Goal: Task Accomplishment & Management: Manage account settings

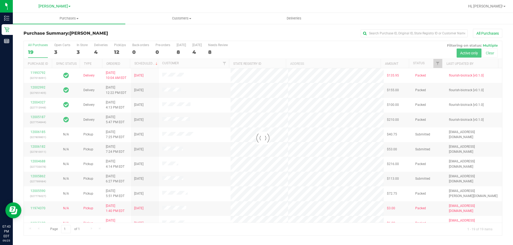
click at [438, 62] on div at bounding box center [263, 138] width 478 height 195
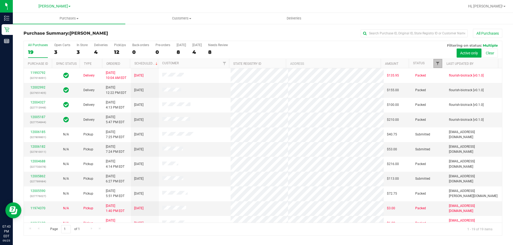
click at [439, 63] on span "Filter" at bounding box center [437, 63] width 4 height 4
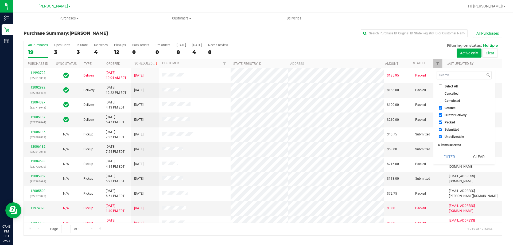
click at [444, 87] on label "Select All" at bounding box center [448, 86] width 19 height 3
click at [442, 87] on input "Select All" at bounding box center [440, 86] width 3 height 3
checkbox input "true"
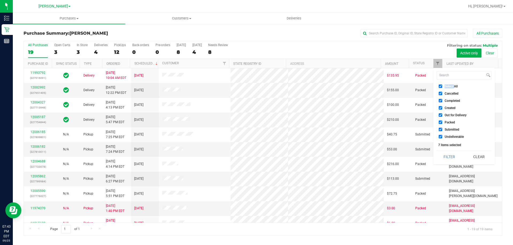
click at [444, 87] on label "Select All" at bounding box center [448, 86] width 19 height 3
click at [442, 87] on input "Select All" at bounding box center [440, 86] width 3 height 3
checkbox input "false"
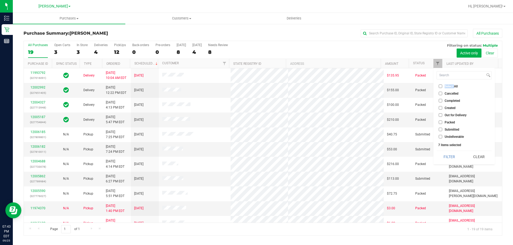
checkbox input "false"
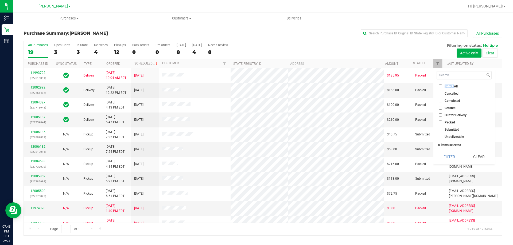
click at [440, 131] on input "Submitted" at bounding box center [440, 129] width 3 height 3
checkbox input "true"
click at [446, 156] on button "Filter" at bounding box center [449, 157] width 26 height 12
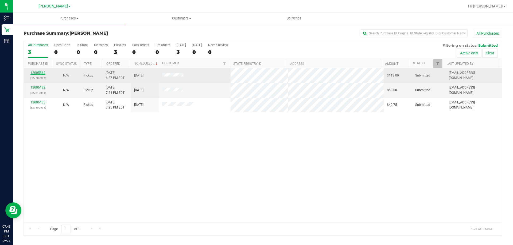
click at [34, 72] on link "12005862" at bounding box center [37, 73] width 15 height 4
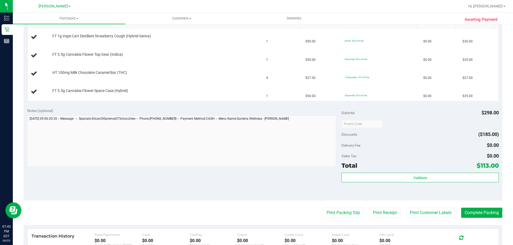
scroll to position [165, 0]
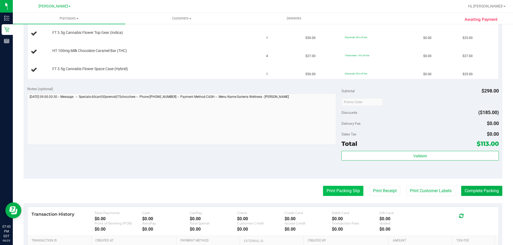
click at [354, 193] on button "Print Packing Slip" at bounding box center [343, 191] width 40 height 10
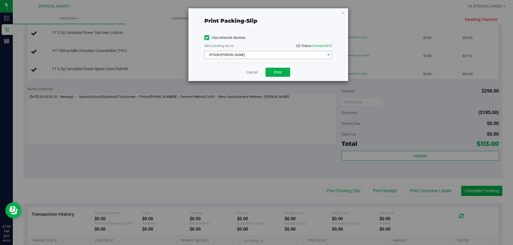
click at [273, 56] on span "EPSON-BECK" at bounding box center [265, 54] width 120 height 7
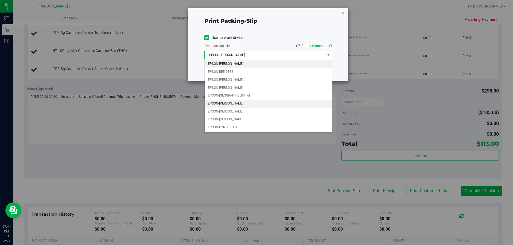
click at [248, 102] on li "EPSON-CONNIE SMITH" at bounding box center [268, 104] width 127 height 8
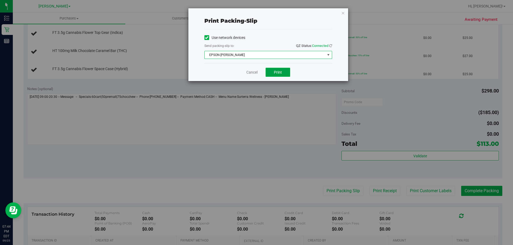
click at [276, 73] on span "Print" at bounding box center [278, 72] width 8 height 4
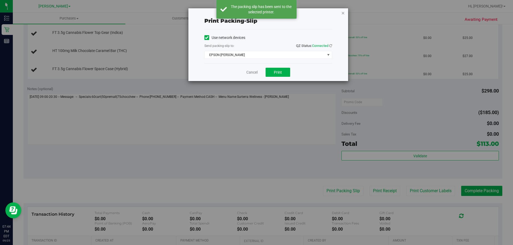
click at [344, 14] on icon "button" at bounding box center [343, 13] width 4 height 6
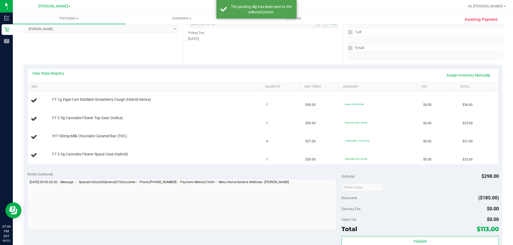
scroll to position [69, 0]
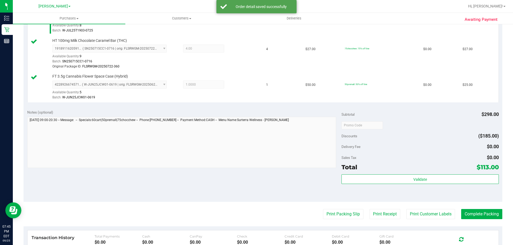
scroll to position [199, 0]
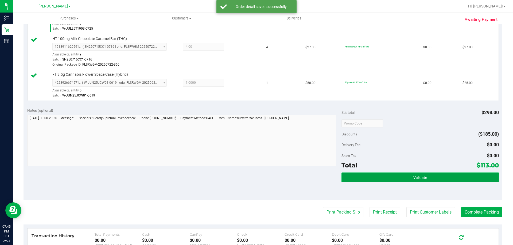
click at [436, 177] on button "Validate" at bounding box center [419, 178] width 157 height 10
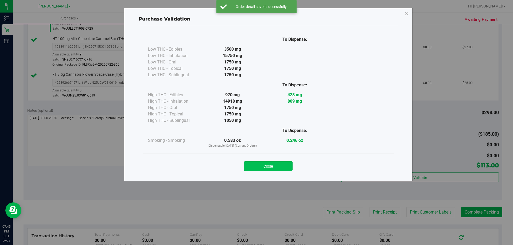
click at [279, 171] on button "Close" at bounding box center [268, 167] width 49 height 10
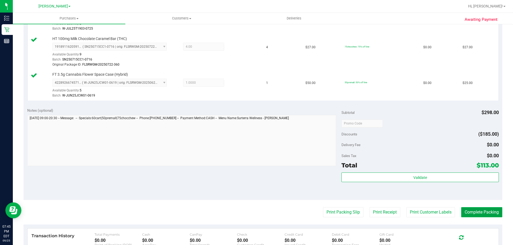
click at [478, 209] on button "Complete Packing" at bounding box center [481, 213] width 41 height 10
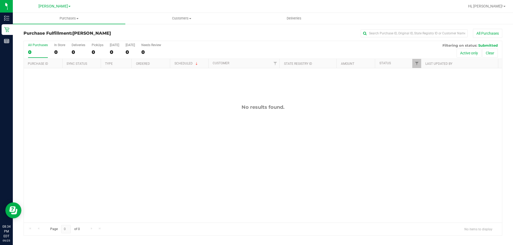
click at [420, 65] on div at bounding box center [421, 63] width 2 height 9
click at [415, 63] on span "Filter" at bounding box center [417, 63] width 4 height 4
click at [419, 121] on input "Packed" at bounding box center [418, 122] width 3 height 3
checkbox input "true"
click at [420, 158] on button "Filter" at bounding box center [428, 157] width 26 height 12
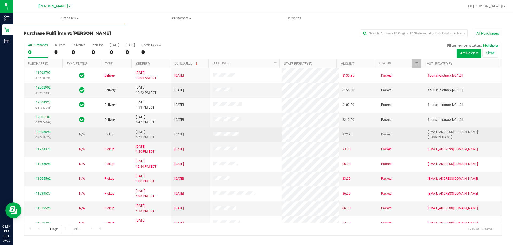
click at [44, 133] on link "12005590" at bounding box center [43, 132] width 15 height 4
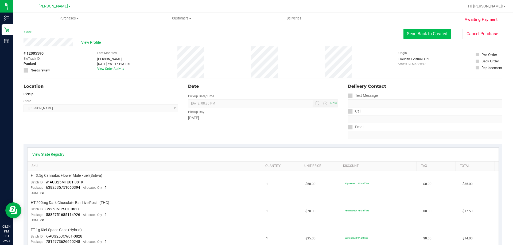
click at [440, 35] on button "Send Back to Created" at bounding box center [426, 34] width 47 height 10
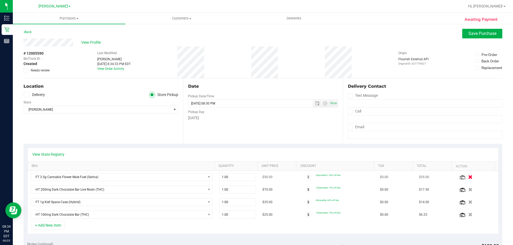
click at [468, 176] on icon "button" at bounding box center [470, 177] width 5 height 4
click at [466, 188] on button "button" at bounding box center [470, 190] width 9 height 6
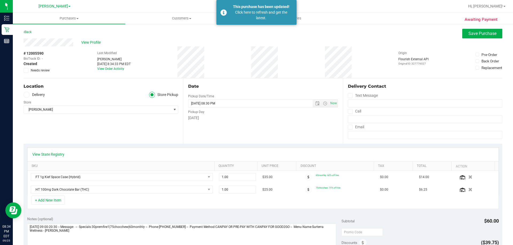
click at [463, 201] on div "+ Add New Item" at bounding box center [262, 202] width 471 height 13
click at [468, 190] on icon "button" at bounding box center [470, 190] width 5 height 4
click at [468, 176] on icon "button" at bounding box center [470, 177] width 5 height 4
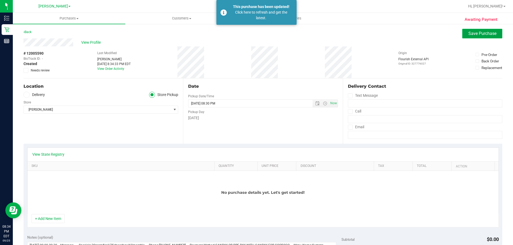
click at [489, 30] on button "Save Purchase" at bounding box center [482, 34] width 40 height 10
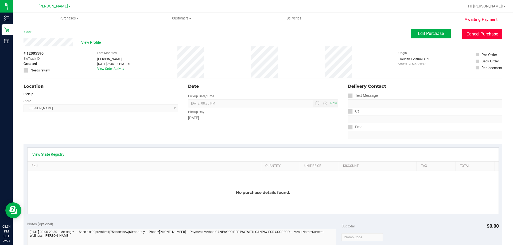
click at [478, 32] on button "Cancel Purchase" at bounding box center [482, 34] width 40 height 10
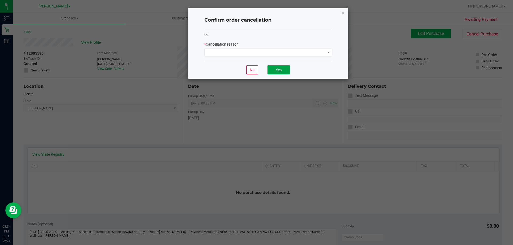
click at [285, 67] on button "Yes" at bounding box center [278, 69] width 22 height 9
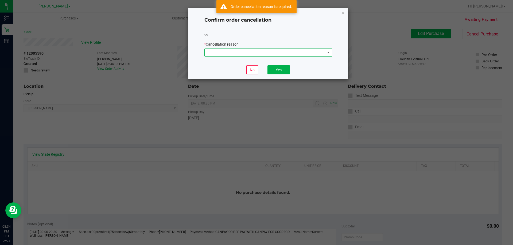
click at [290, 55] on span at bounding box center [265, 52] width 120 height 7
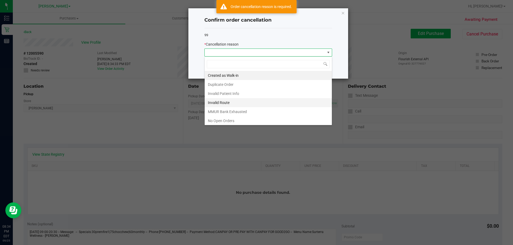
scroll to position [8, 128]
click at [268, 118] on li "No Open Orders" at bounding box center [268, 120] width 127 height 9
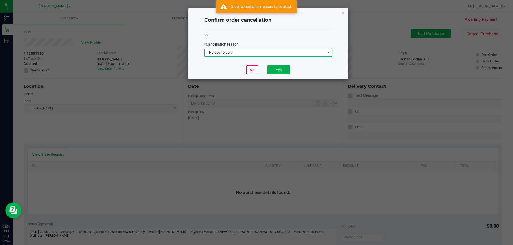
click at [275, 52] on span "No Open Orders" at bounding box center [265, 52] width 120 height 7
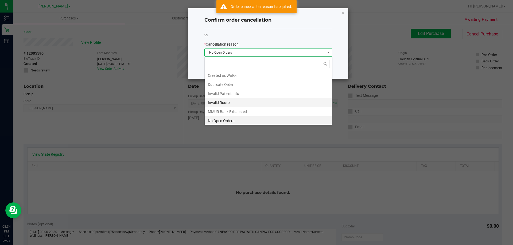
scroll to position [27, 0]
click at [249, 104] on li "No Show" at bounding box center [268, 103] width 127 height 9
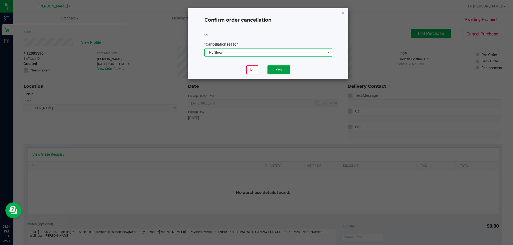
click at [280, 72] on button "Yes" at bounding box center [278, 69] width 22 height 9
